Goal: Task Accomplishment & Management: Manage account settings

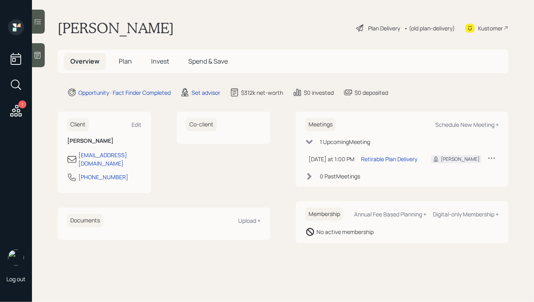
click at [488, 28] on div "Kustomer" at bounding box center [490, 28] width 25 height 8
click at [202, 93] on div "Set advisor" at bounding box center [206, 92] width 29 height 8
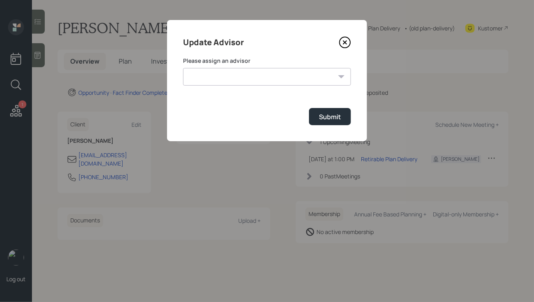
click at [260, 80] on select "[PERSON_NAME] [PERSON_NAME] [PERSON_NAME] [PERSON_NAME] End [PERSON_NAME] [PERS…" at bounding box center [267, 77] width 168 height 18
select select "ade3b313-576a-42c5-b346-1eb294908ae6"
click at [183, 68] on select "[PERSON_NAME] [PERSON_NAME] [PERSON_NAME] [PERSON_NAME] End [PERSON_NAME] [PERS…" at bounding box center [267, 77] width 168 height 18
click at [332, 123] on button "Submit" at bounding box center [330, 116] width 42 height 17
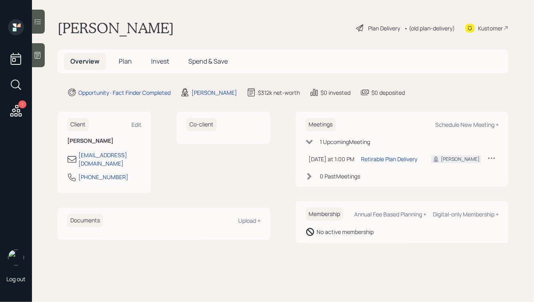
click at [385, 30] on div "Plan Delivery" at bounding box center [384, 28] width 32 height 8
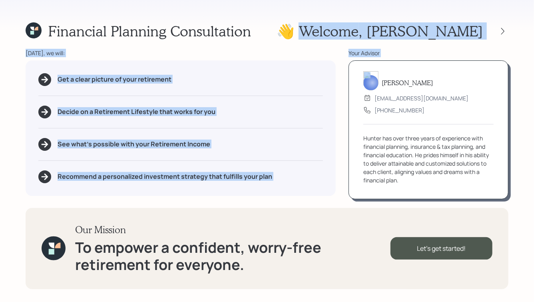
drag, startPoint x: 372, startPoint y: 29, endPoint x: 431, endPoint y: 124, distance: 111.6
click at [424, 111] on div "Financial Planning Consultation 👋 Welcome , Rodney Today, we will: Get a clear …" at bounding box center [267, 151] width 534 height 302
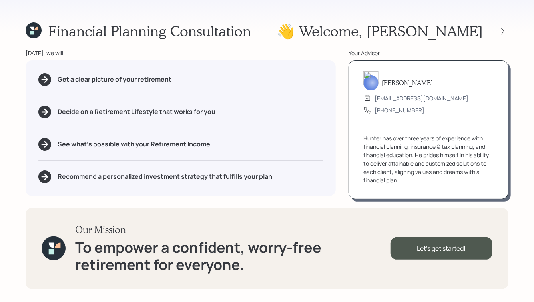
click at [436, 131] on div "Hunter Neumayer advisor@retirable.com (833) 222-1807 Hunter has over three year…" at bounding box center [429, 129] width 160 height 139
click at [32, 28] on icon at bounding box center [32, 29] width 4 height 4
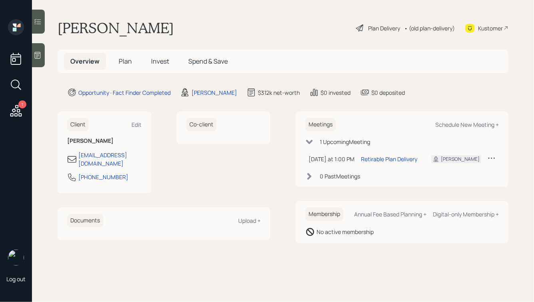
click at [108, 61] on div "Overview Plan Invest Spend & Save" at bounding box center [149, 61] width 170 height 17
click at [114, 61] on h5 "Plan" at bounding box center [125, 61] width 26 height 17
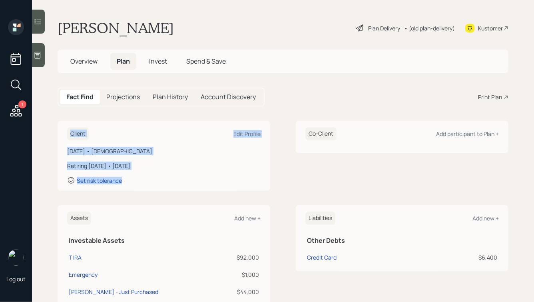
drag, startPoint x: 148, startPoint y: 186, endPoint x: 42, endPoint y: 96, distance: 139.9
click at [42, 96] on main "Rodney Turner Plan Delivery • (old plan-delivery) Kustomer Overview Plan Invest…" at bounding box center [283, 151] width 502 height 302
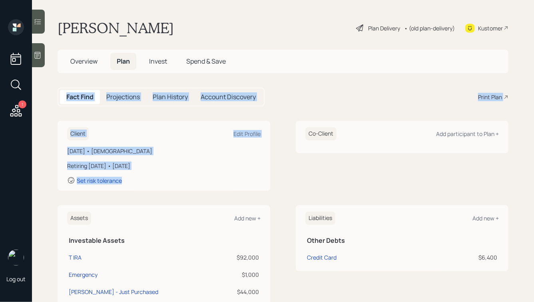
click at [62, 108] on main "Rodney Turner Plan Delivery • (old plan-delivery) Kustomer Overview Plan Invest…" at bounding box center [283, 151] width 502 height 302
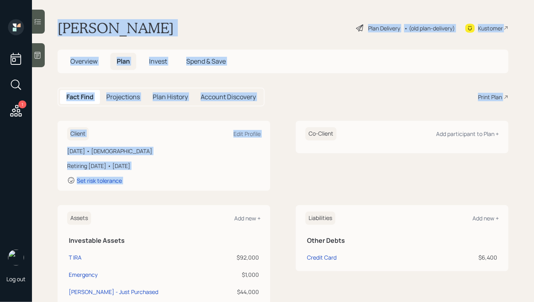
drag, startPoint x: 284, startPoint y: 108, endPoint x: 160, endPoint y: 8, distance: 159.4
click at [160, 11] on main "Rodney Turner Plan Delivery • (old plan-delivery) Kustomer Overview Plan Invest…" at bounding box center [283, 151] width 502 height 302
click at [160, 8] on main "Rodney Turner Plan Delivery • (old plan-delivery) Kustomer Overview Plan Invest…" at bounding box center [283, 151] width 502 height 302
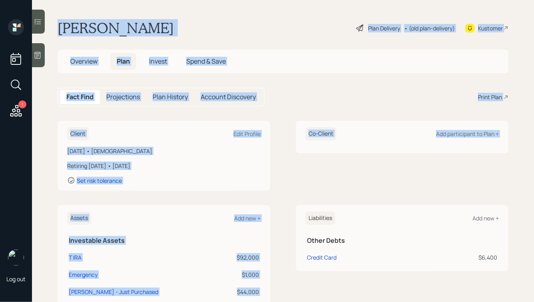
drag, startPoint x: 58, startPoint y: 28, endPoint x: 288, endPoint y: 201, distance: 287.0
click at [288, 201] on main "Rodney Turner Plan Delivery • (old plan-delivery) Kustomer Overview Plan Invest…" at bounding box center [283, 151] width 502 height 302
click at [356, 186] on div "Co-Client Add participant to Plan +" at bounding box center [402, 156] width 213 height 70
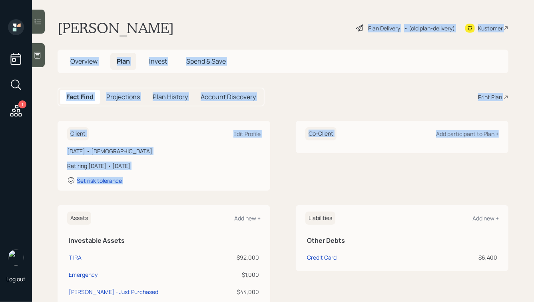
drag, startPoint x: 512, startPoint y: 159, endPoint x: 333, endPoint y: 11, distance: 232.1
click at [333, 12] on main "Rodney Turner Plan Delivery • (old plan-delivery) Kustomer Overview Plan Invest…" at bounding box center [283, 151] width 502 height 302
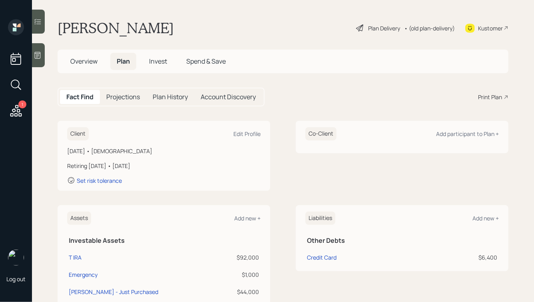
click at [291, 27] on div "Rodney Turner Plan Delivery • (old plan-delivery) Kustomer" at bounding box center [283, 28] width 451 height 18
click at [84, 62] on span "Overview" at bounding box center [83, 61] width 27 height 9
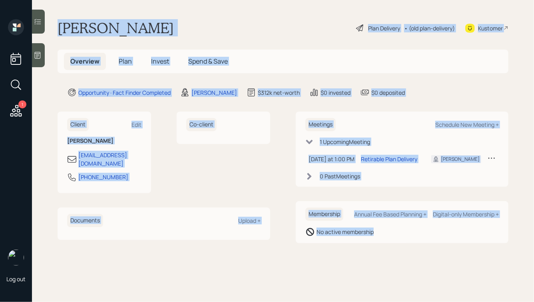
drag, startPoint x: 59, startPoint y: 26, endPoint x: 343, endPoint y: 253, distance: 363.7
click at [343, 253] on main "Rodney Turner Plan Delivery • (old plan-delivery) Kustomer Overview Plan Invest…" at bounding box center [283, 151] width 502 height 302
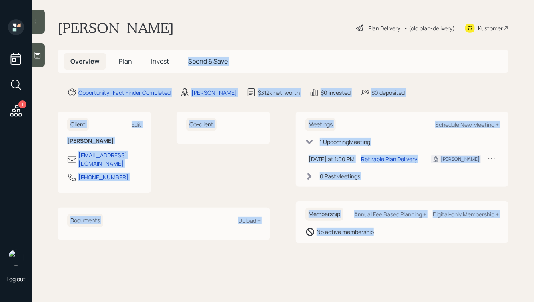
drag, startPoint x: 421, startPoint y: 252, endPoint x: 263, endPoint y: 9, distance: 289.3
click at [263, 9] on main "Rodney Turner Plan Delivery • (old plan-delivery) Kustomer Overview Plan Invest…" at bounding box center [283, 151] width 502 height 302
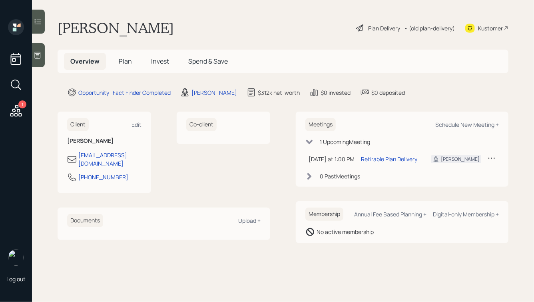
click at [228, 25] on div "Rodney Turner Plan Delivery • (old plan-delivery) Kustomer" at bounding box center [283, 28] width 451 height 18
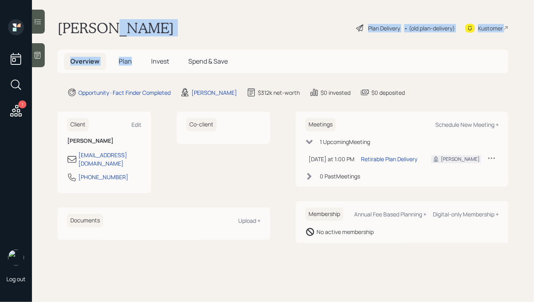
drag, startPoint x: 111, startPoint y: 29, endPoint x: 176, endPoint y: 39, distance: 66.0
click at [176, 39] on main "Rodney Turner Plan Delivery • (old plan-delivery) Kustomer Overview Plan Invest…" at bounding box center [283, 151] width 502 height 302
click at [150, 28] on h1 "[PERSON_NAME]" at bounding box center [116, 28] width 116 height 18
drag, startPoint x: 156, startPoint y: 27, endPoint x: 99, endPoint y: 27, distance: 56.8
click at [100, 27] on div "Rodney Turner Plan Delivery • (old plan-delivery) Kustomer" at bounding box center [283, 28] width 451 height 18
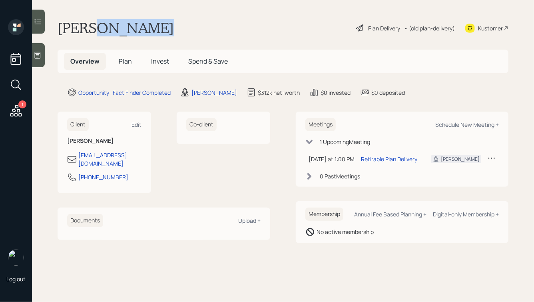
click at [128, 31] on h1 "[PERSON_NAME]" at bounding box center [116, 28] width 116 height 18
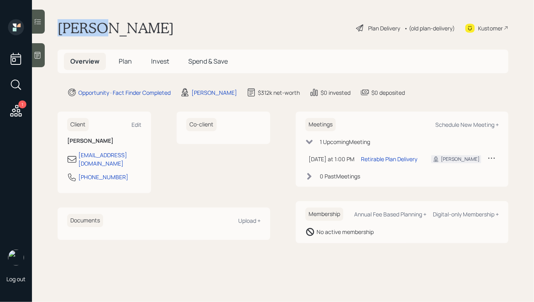
drag, startPoint x: 104, startPoint y: 28, endPoint x: 47, endPoint y: 28, distance: 57.2
click at [47, 28] on main "Rodney Turner Plan Delivery • (old plan-delivery) Kustomer Overview Plan Invest…" at bounding box center [283, 151] width 502 height 302
click at [94, 30] on h1 "[PERSON_NAME]" at bounding box center [116, 28] width 116 height 18
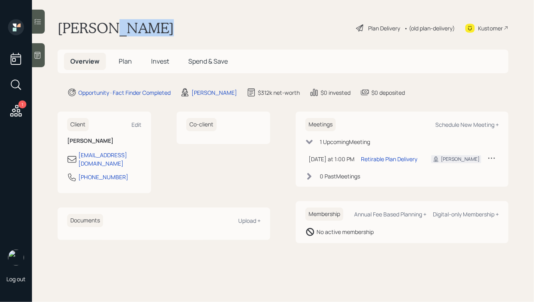
drag, startPoint x: 111, startPoint y: 28, endPoint x: 164, endPoint y: 31, distance: 53.3
click at [164, 31] on div "Rodney Turner Plan Delivery • (old plan-delivery) Kustomer" at bounding box center [283, 28] width 451 height 18
drag, startPoint x: 166, startPoint y: 31, endPoint x: 101, endPoint y: 22, distance: 65.4
click at [104, 22] on div "Rodney Turner Plan Delivery • (old plan-delivery) Kustomer" at bounding box center [283, 28] width 451 height 18
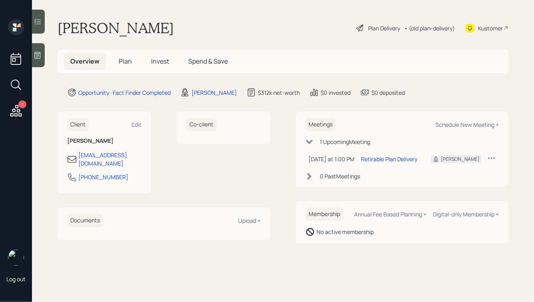
click at [101, 22] on h1 "[PERSON_NAME]" at bounding box center [116, 28] width 116 height 18
click at [126, 59] on span "Plan" at bounding box center [125, 61] width 13 height 9
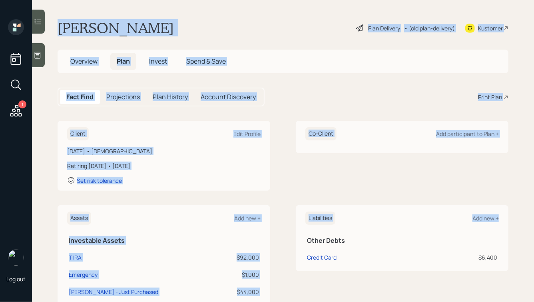
drag, startPoint x: 60, startPoint y: 28, endPoint x: 500, endPoint y: 264, distance: 499.8
click at [500, 264] on main "Rodney Turner Plan Delivery • (old plan-delivery) Kustomer Overview Plan Invest…" at bounding box center [283, 151] width 502 height 302
click at [504, 264] on div "Liabilities Add new + Other Debts Credit Card $6,400" at bounding box center [402, 238] width 213 height 66
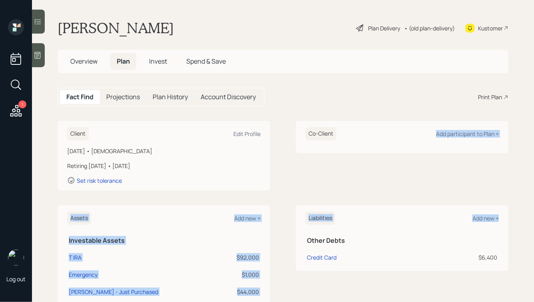
drag, startPoint x: 512, startPoint y: 266, endPoint x: 391, endPoint y: 97, distance: 208.1
click at [392, 98] on main "Rodney Turner Plan Delivery • (old plan-delivery) Kustomer Overview Plan Invest…" at bounding box center [283, 151] width 502 height 302
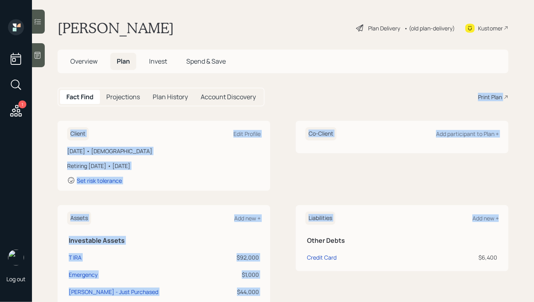
click at [372, 94] on div "Fact Find Projections Plan History Account Discovery Print Plan" at bounding box center [283, 97] width 451 height 19
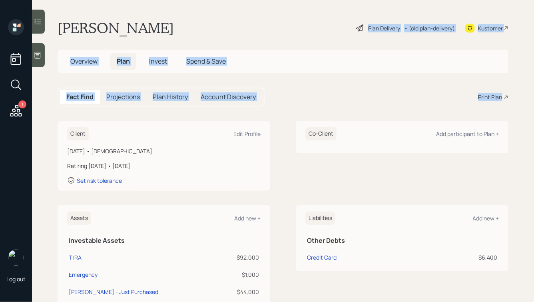
drag, startPoint x: 514, startPoint y: 103, endPoint x: 301, endPoint y: -4, distance: 238.5
click at [301, 0] on html "1 Log out Rodney Turner Plan Delivery • (old plan-delivery) Kustomer Overview P…" at bounding box center [267, 151] width 534 height 302
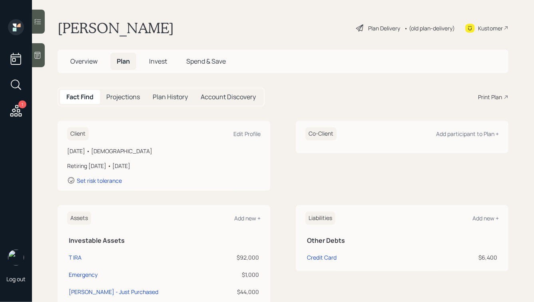
click at [281, 15] on main "Rodney Turner Plan Delivery • (old plan-delivery) Kustomer Overview Plan Invest…" at bounding box center [283, 151] width 502 height 302
